Goal: Connect with others: Connect with others

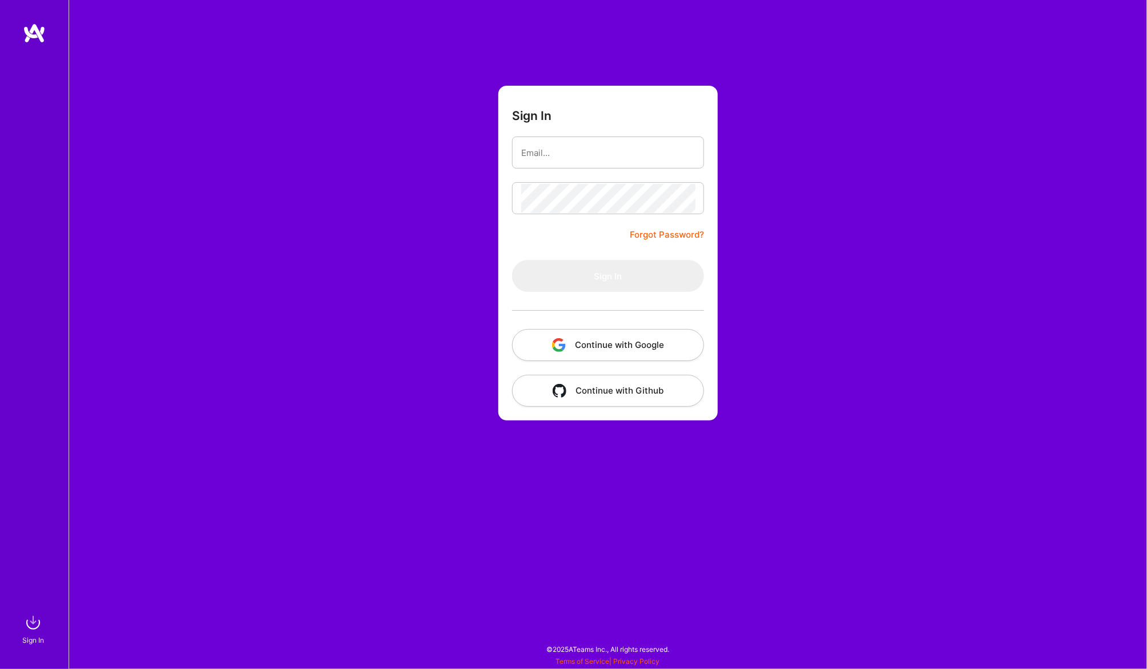
click at [613, 346] on button "Continue with Google" at bounding box center [608, 345] width 192 height 32
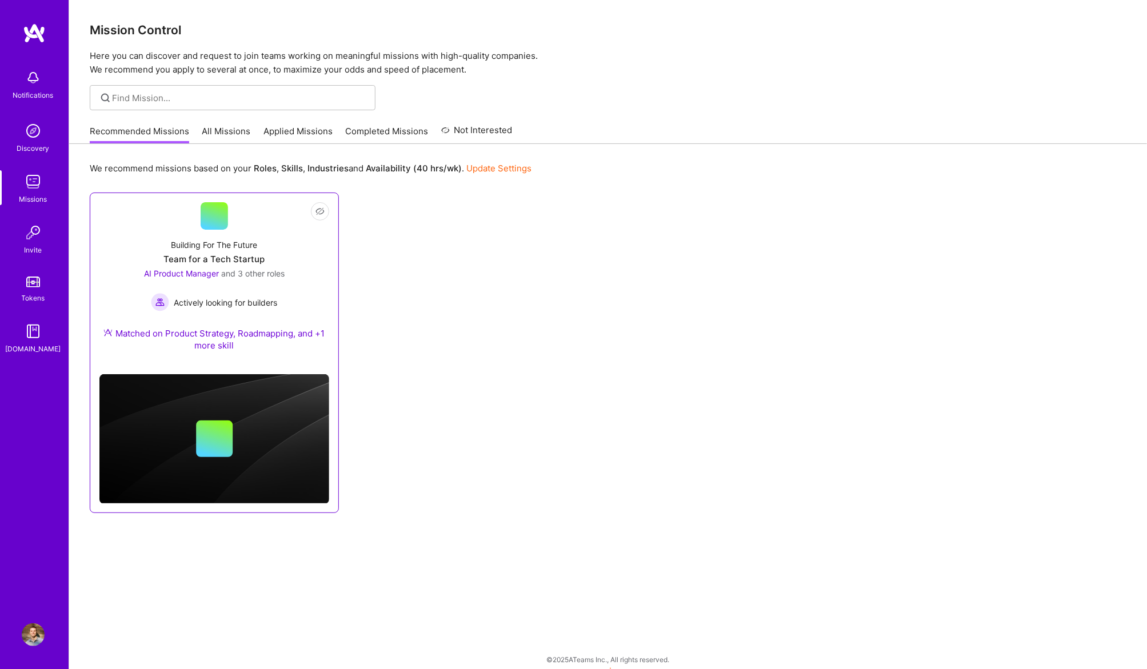
click at [318, 334] on div "Matched on Product Strategy, Roadmapping, and +1 more skill" at bounding box center [214, 339] width 230 height 24
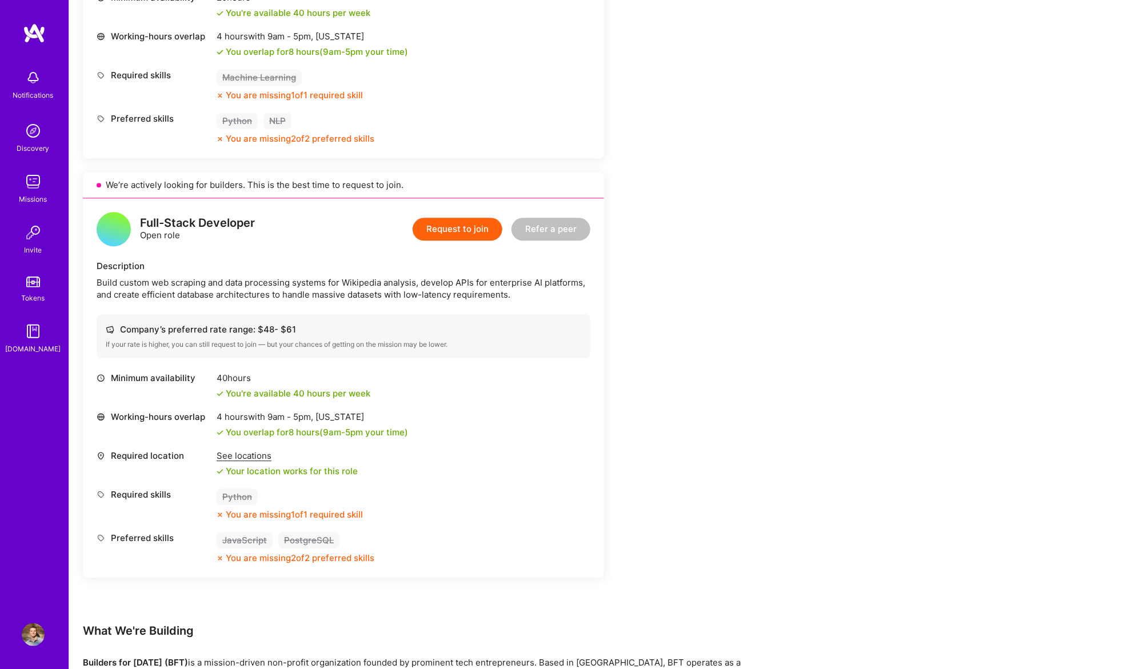
scroll to position [1510, 0]
